Goal: Information Seeking & Learning: Find specific fact

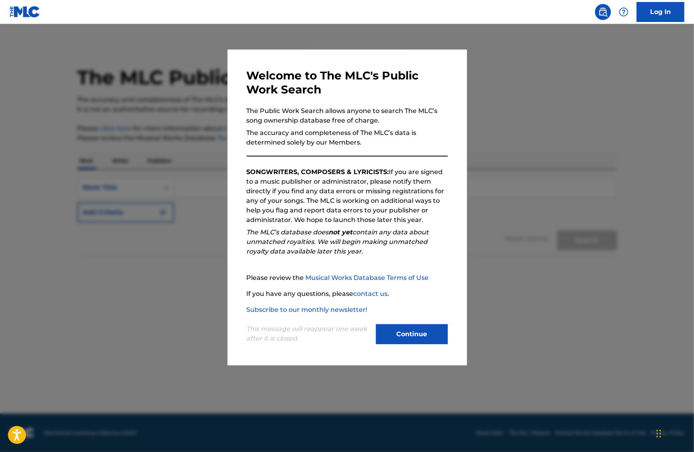
click at [406, 331] on button "Continue" at bounding box center [412, 334] width 72 height 20
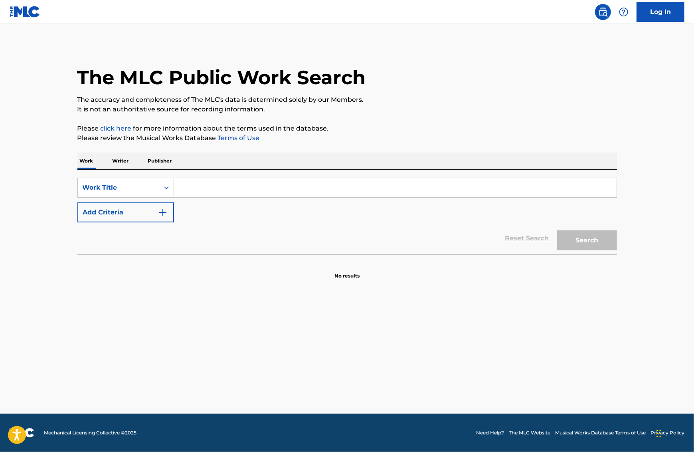
click at [208, 187] on input "Search Form" at bounding box center [395, 187] width 443 height 19
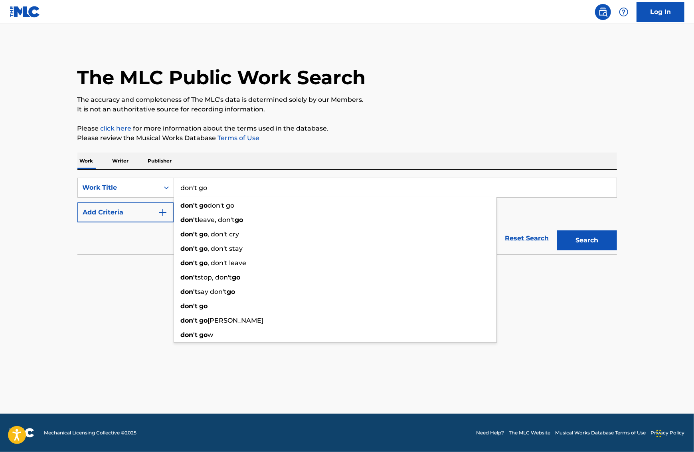
click at [557, 230] on button "Search" at bounding box center [587, 240] width 60 height 20
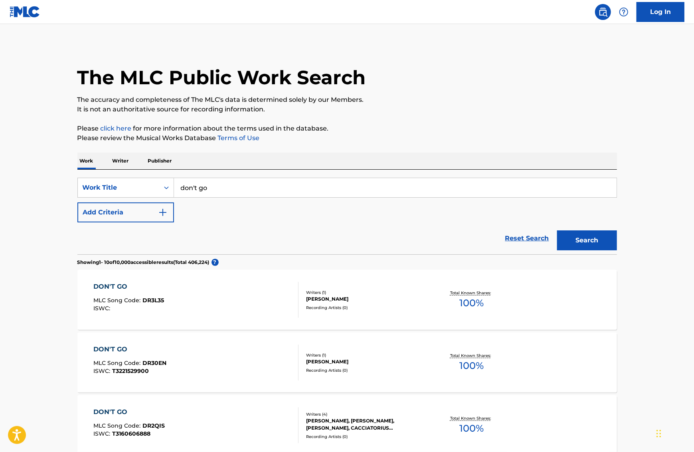
click at [236, 190] on input "don't go" at bounding box center [395, 187] width 443 height 19
click at [557, 230] on button "Search" at bounding box center [587, 240] width 60 height 20
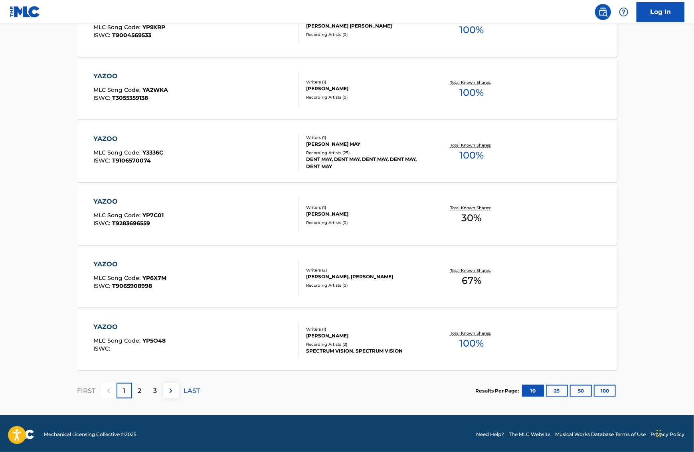
scroll to position [525, 0]
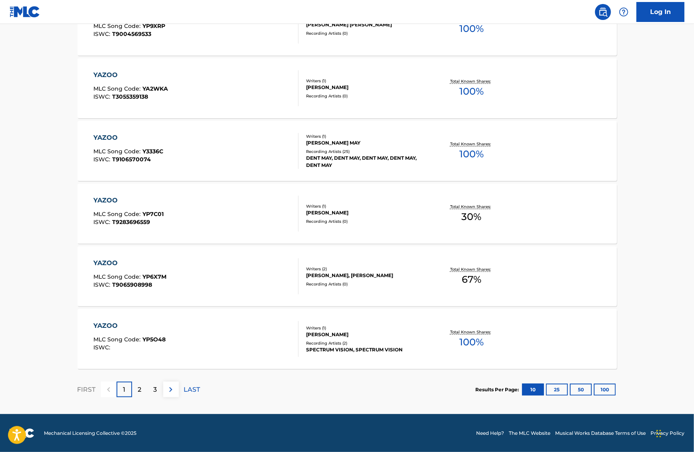
click at [142, 390] on div "2" at bounding box center [140, 390] width 16 height 16
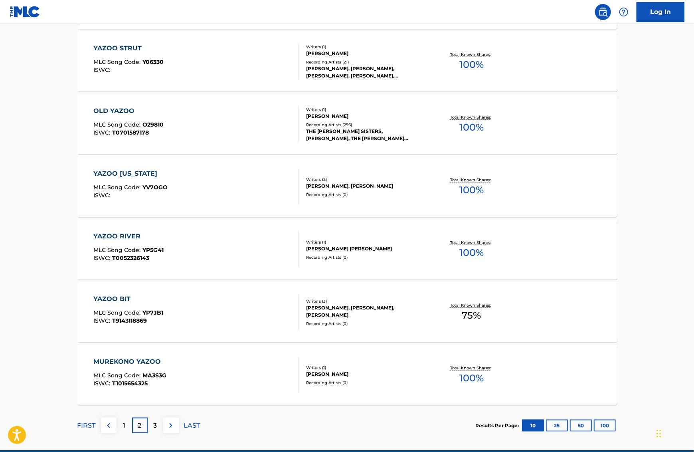
scroll to position [519, 0]
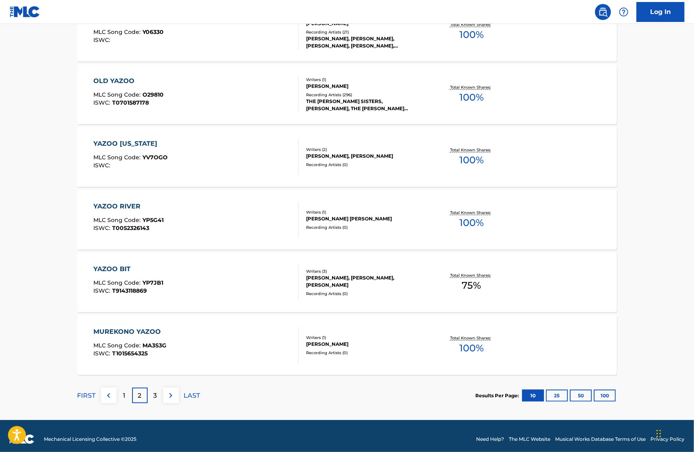
click at [154, 398] on p "3" at bounding box center [156, 396] width 4 height 10
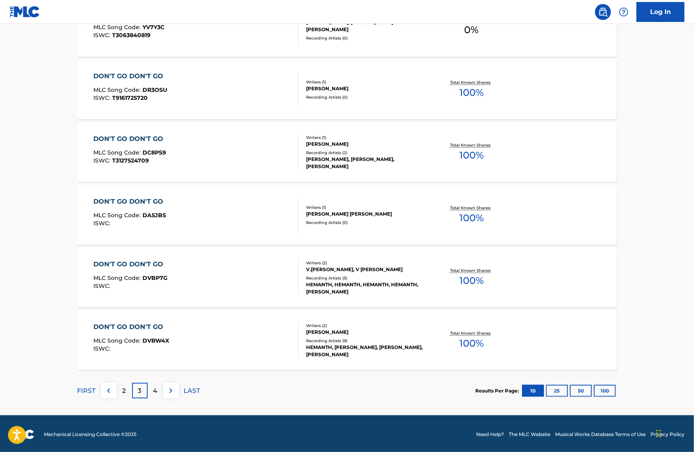
scroll to position [525, 0]
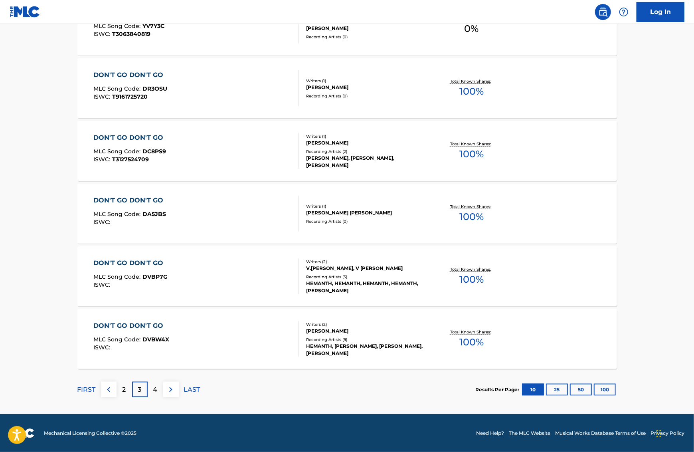
click at [152, 394] on div "4" at bounding box center [156, 390] width 16 height 16
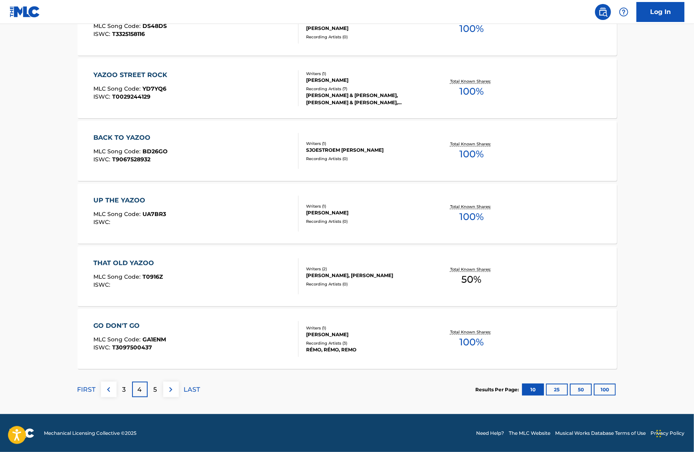
click at [160, 393] on div "5" at bounding box center [156, 390] width 16 height 16
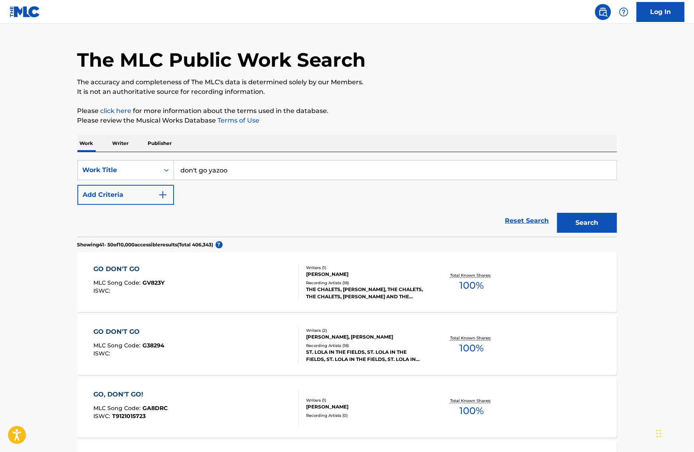
scroll to position [0, 0]
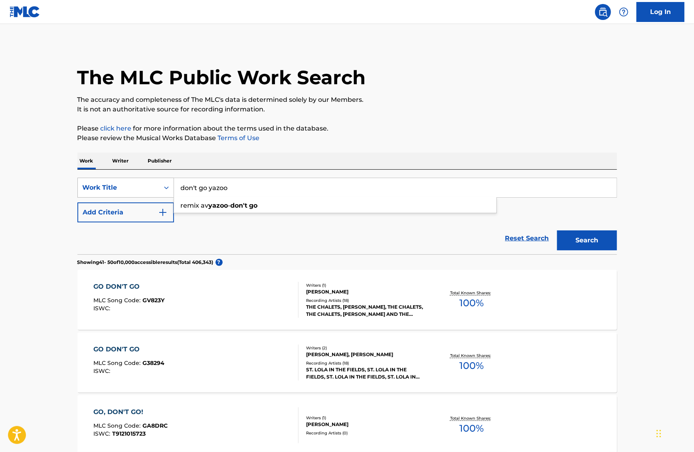
drag, startPoint x: 210, startPoint y: 188, endPoint x: 160, endPoint y: 188, distance: 49.9
click at [160, 188] on div "SearchWithCriteriaa6273adc-0164-4e0a-bbdb-d7ccdb228240 Work Title don't go yazo…" at bounding box center [347, 188] width 540 height 20
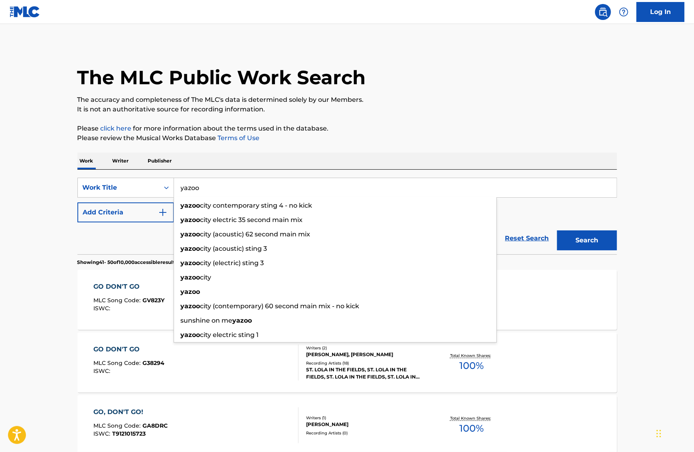
click at [557, 230] on button "Search" at bounding box center [587, 240] width 60 height 20
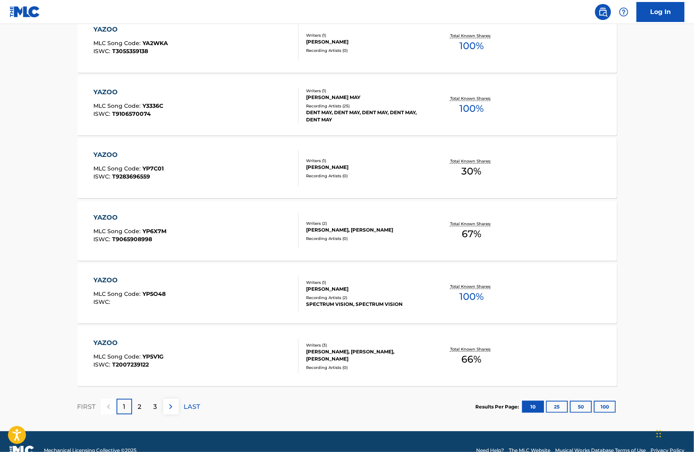
scroll to position [519, 0]
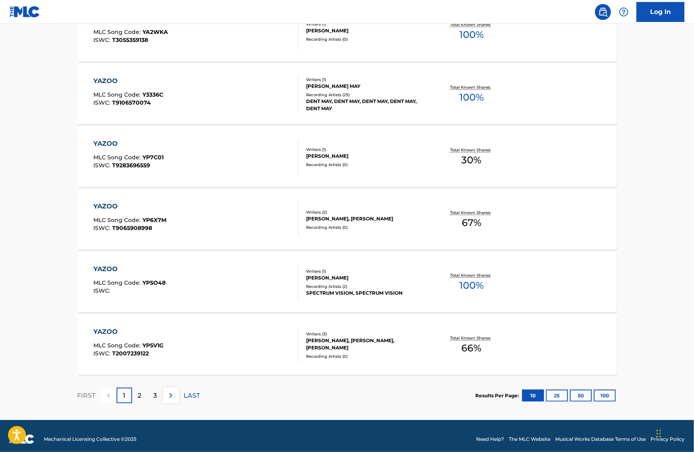
click at [145, 397] on div "2" at bounding box center [140, 396] width 16 height 16
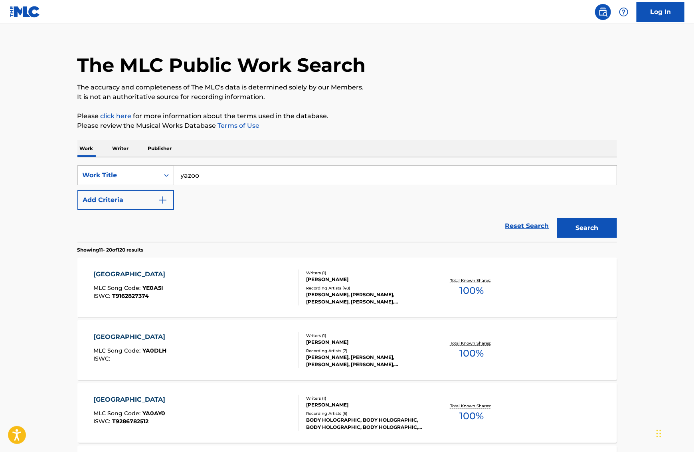
scroll to position [0, 0]
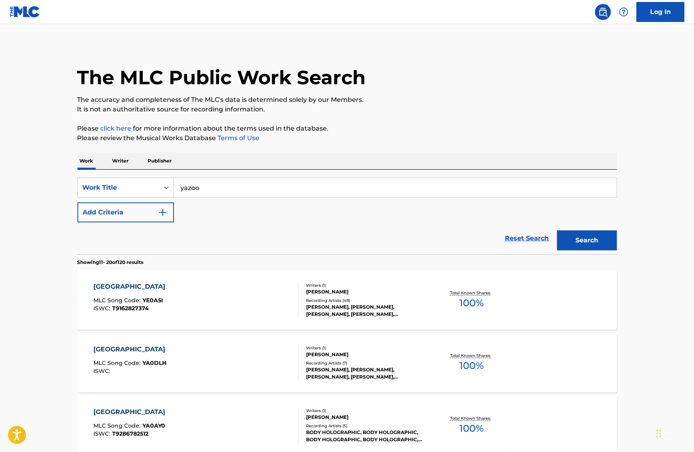
drag, startPoint x: 193, startPoint y: 190, endPoint x: 232, endPoint y: 189, distance: 38.7
click at [232, 189] on input "yazoo" at bounding box center [395, 187] width 443 height 19
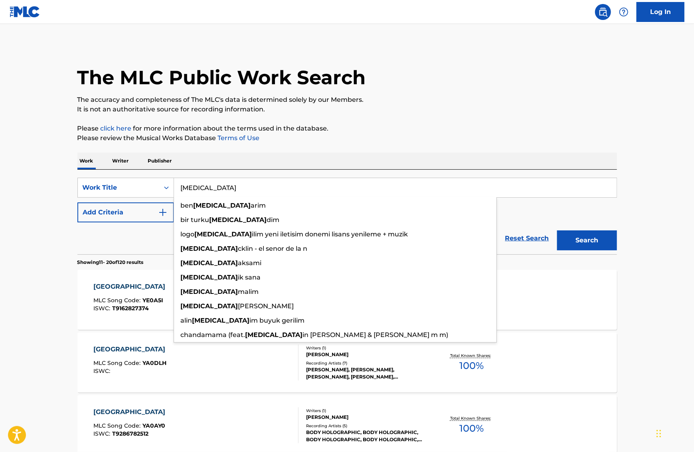
type input "[MEDICAL_DATA]"
click at [557, 230] on button "Search" at bounding box center [587, 240] width 60 height 20
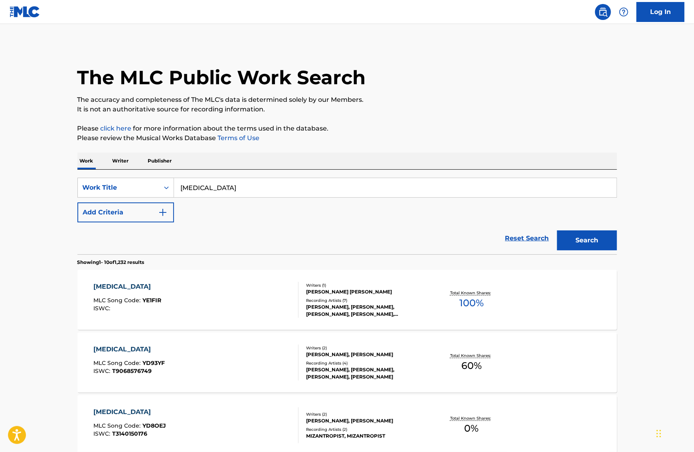
click at [121, 161] on p "Writer" at bounding box center [120, 161] width 21 height 17
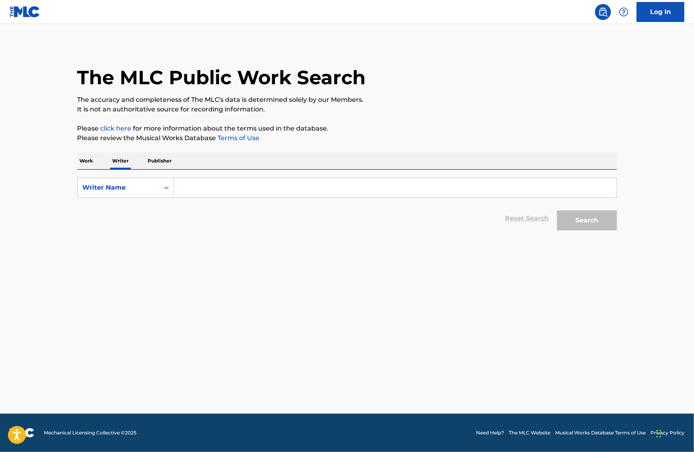
click at [184, 188] on input "Search Form" at bounding box center [395, 187] width 443 height 19
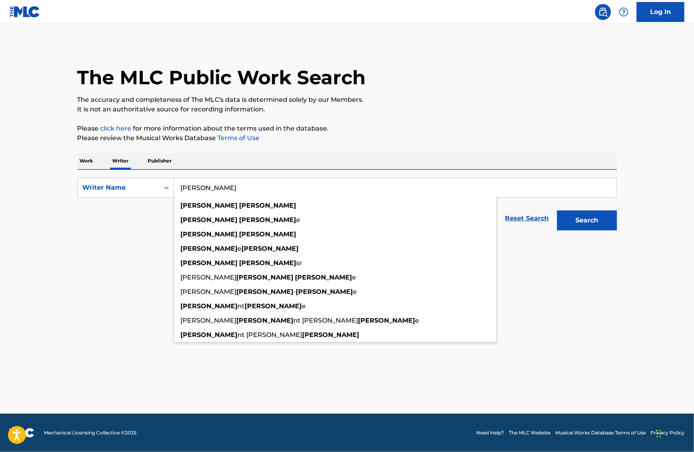
type input "[PERSON_NAME]"
click at [557, 210] on button "Search" at bounding box center [587, 220] width 60 height 20
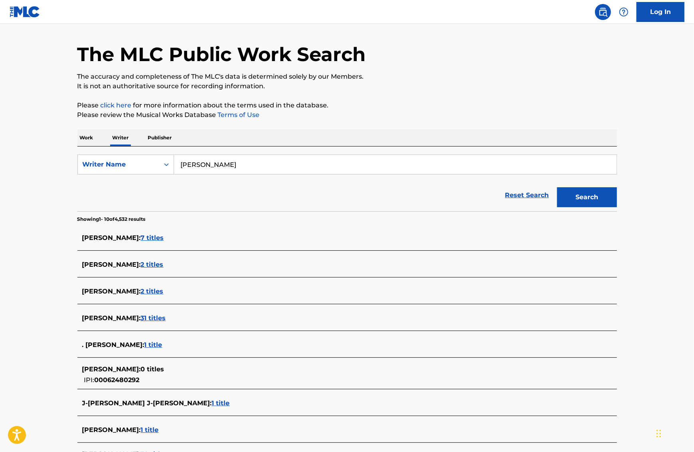
scroll to position [40, 0]
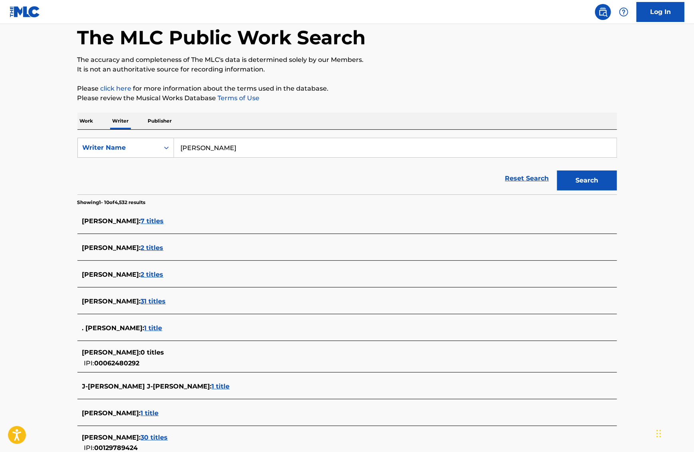
click at [147, 220] on span "7 titles" at bounding box center [152, 221] width 23 height 8
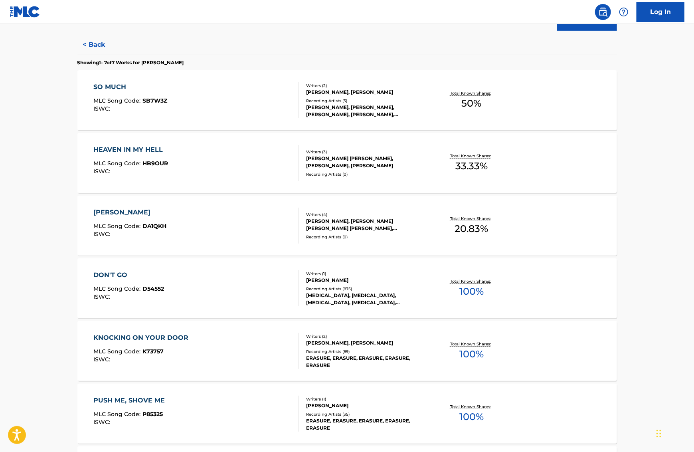
scroll to position [240, 0]
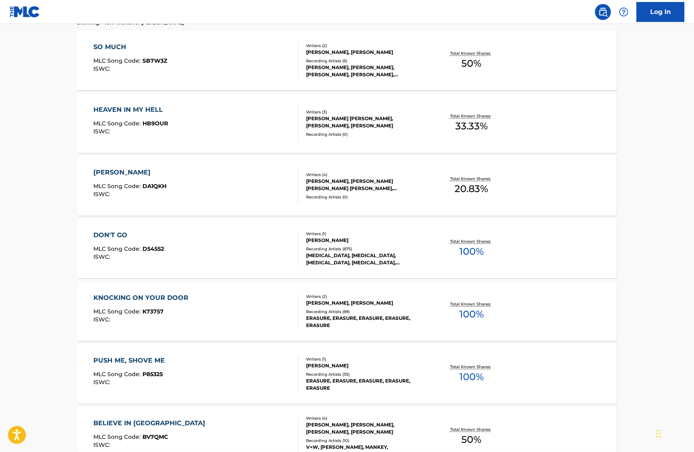
click at [117, 234] on div "DON'T GO" at bounding box center [128, 235] width 71 height 10
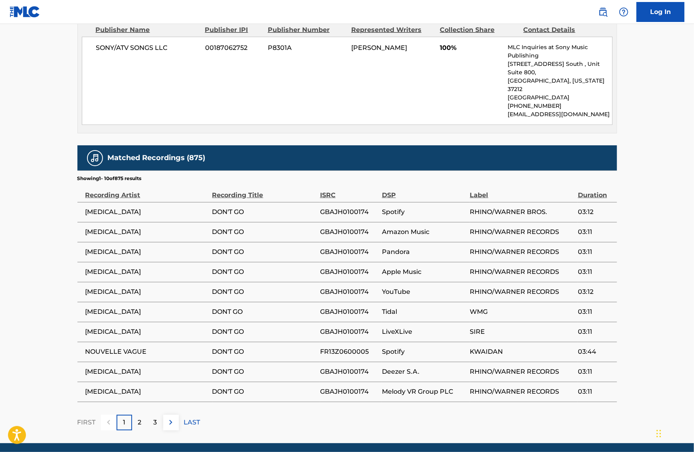
scroll to position [398, 0]
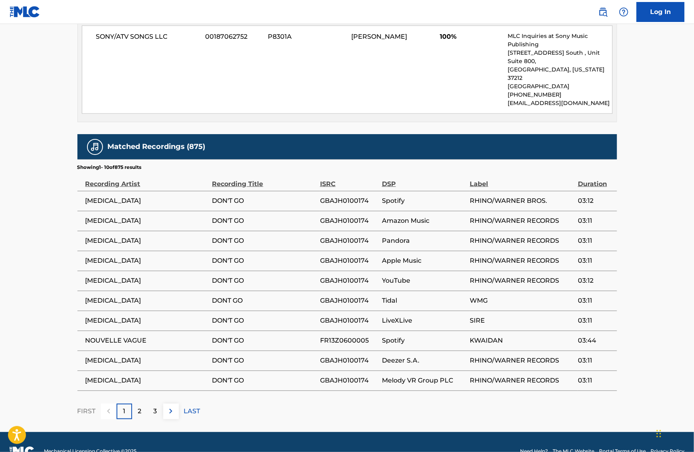
click at [176, 404] on button at bounding box center [171, 412] width 16 height 16
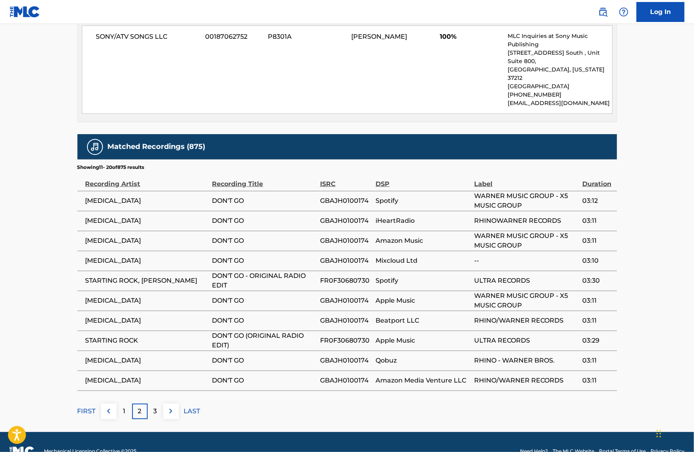
click at [171, 406] on img at bounding box center [171, 411] width 10 height 10
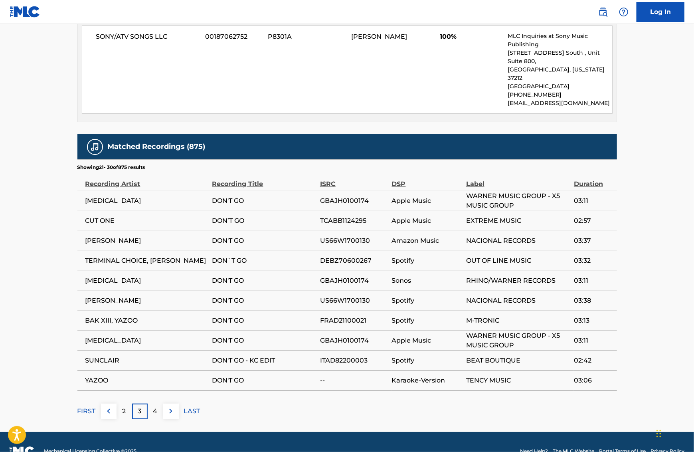
click at [173, 406] on img at bounding box center [171, 411] width 10 height 10
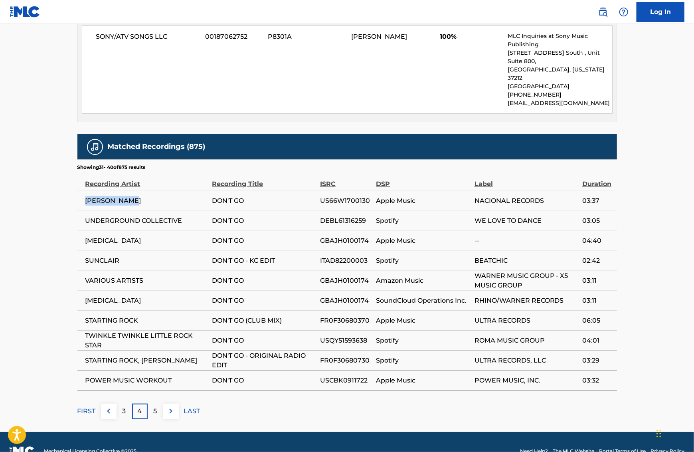
drag, startPoint x: 86, startPoint y: 183, endPoint x: 145, endPoint y: 183, distance: 59.1
click at [145, 196] on span "[PERSON_NAME]" at bounding box center [146, 201] width 123 height 10
click at [118, 196] on span "[PERSON_NAME]" at bounding box center [146, 201] width 123 height 10
drag, startPoint x: 86, startPoint y: 186, endPoint x: 244, endPoint y: 181, distance: 158.2
click at [244, 191] on tr "[PERSON_NAME] DON'T GO US66W1700130 Apple Music NACIONAL RECORDS 03:37" at bounding box center [347, 201] width 540 height 20
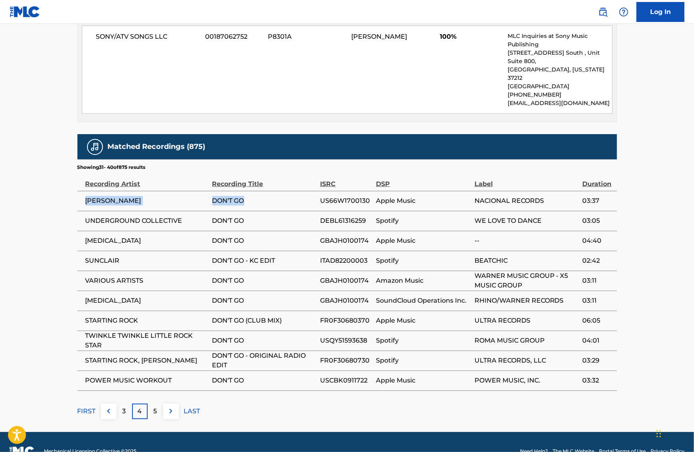
copy tr "[PERSON_NAME] DON'T GO"
click at [65, 254] on main "< Back to public search results Copy work link DON'T GO Work Detail Member Work…" at bounding box center [347, 29] width 694 height 806
click at [154, 406] on p "5" at bounding box center [156, 411] width 4 height 10
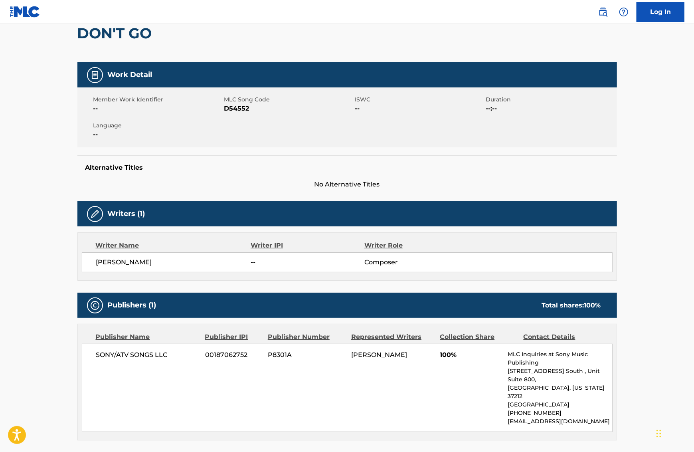
scroll to position [80, 0]
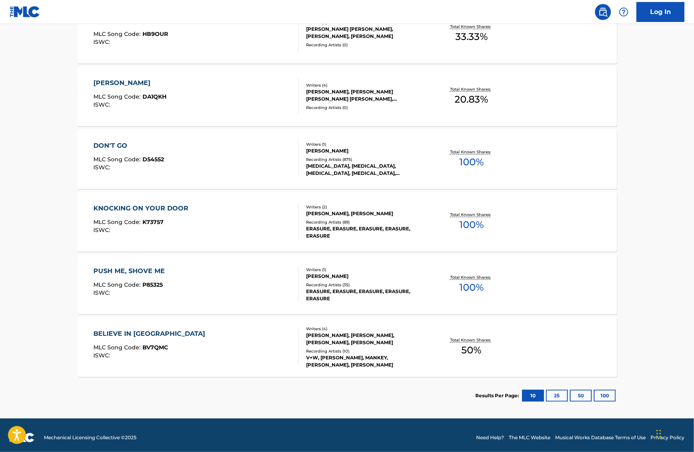
scroll to position [333, 0]
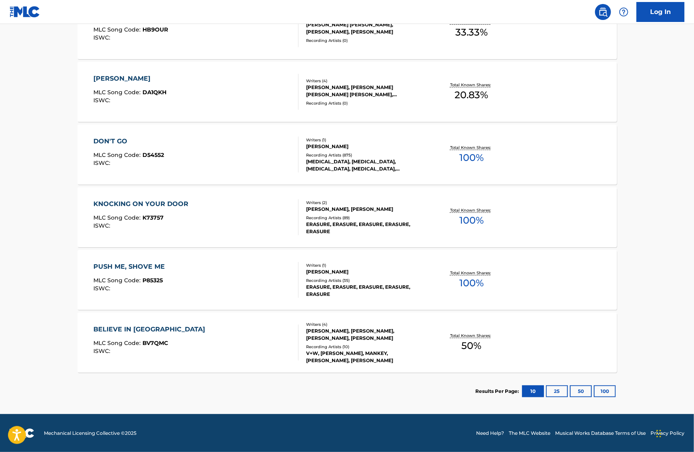
click at [552, 388] on button "25" at bounding box center [557, 391] width 22 height 12
click at [583, 389] on button "50" at bounding box center [581, 391] width 22 height 12
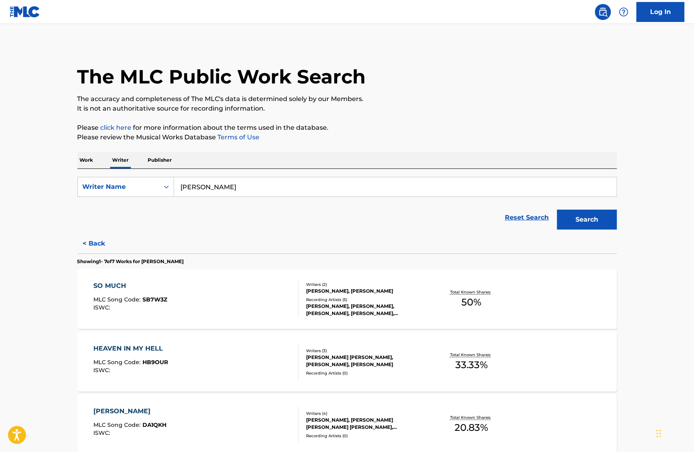
scroll to position [0, 0]
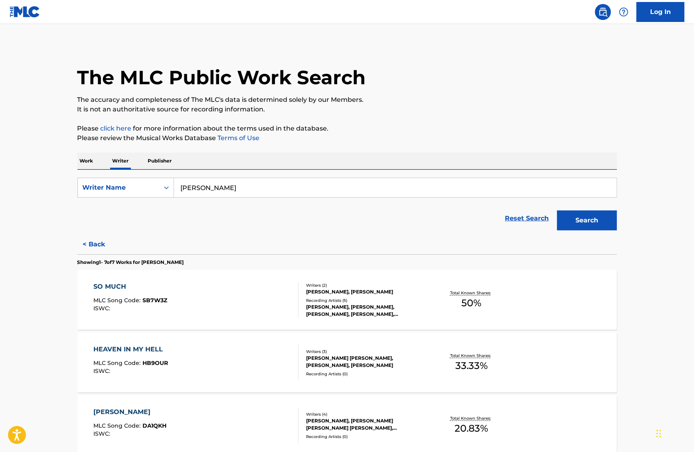
click at [143, 211] on div "Reset Search Search" at bounding box center [347, 218] width 540 height 32
click at [167, 188] on icon "Search Form" at bounding box center [167, 188] width 8 height 8
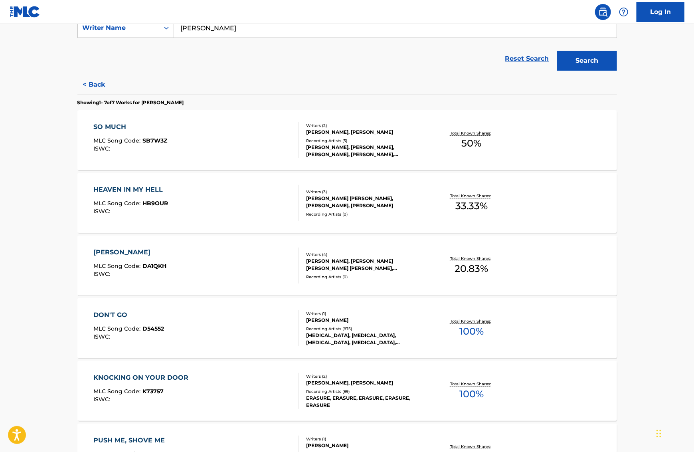
scroll to position [200, 0]
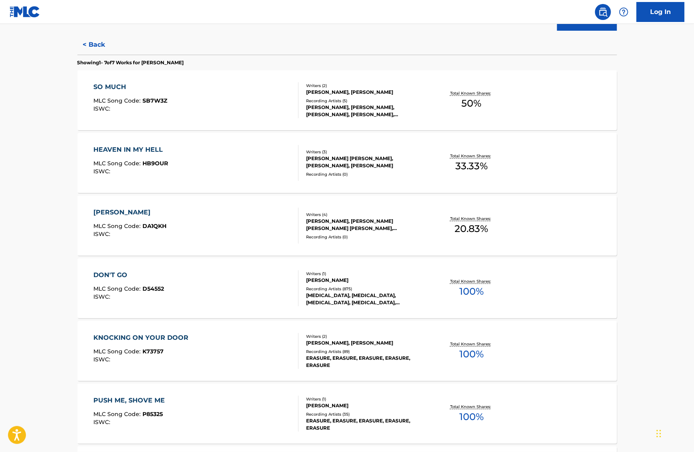
click at [323, 283] on div "[PERSON_NAME]" at bounding box center [366, 280] width 121 height 7
